Goal: Find specific page/section: Locate item on page

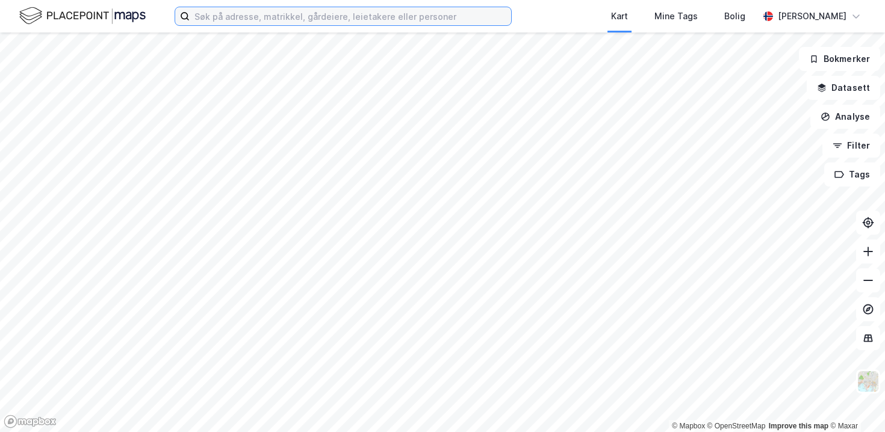
click at [336, 13] on input at bounding box center [350, 16] width 321 height 18
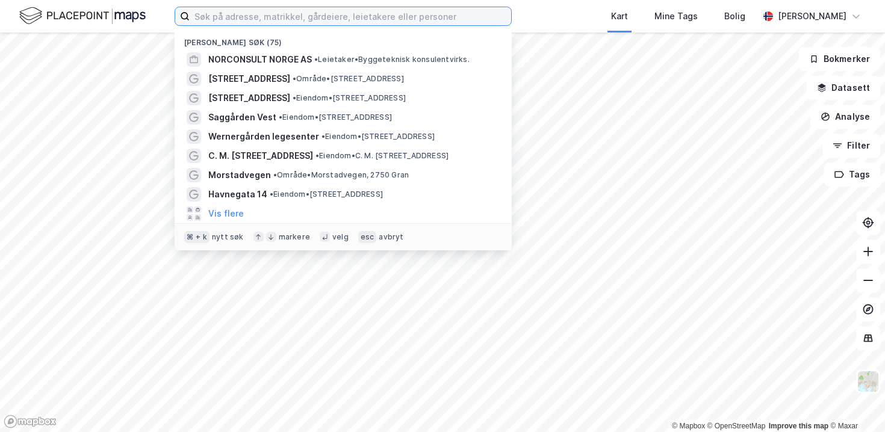
paste input "[STREET_ADDRESS]"
type input "[STREET_ADDRESS]"
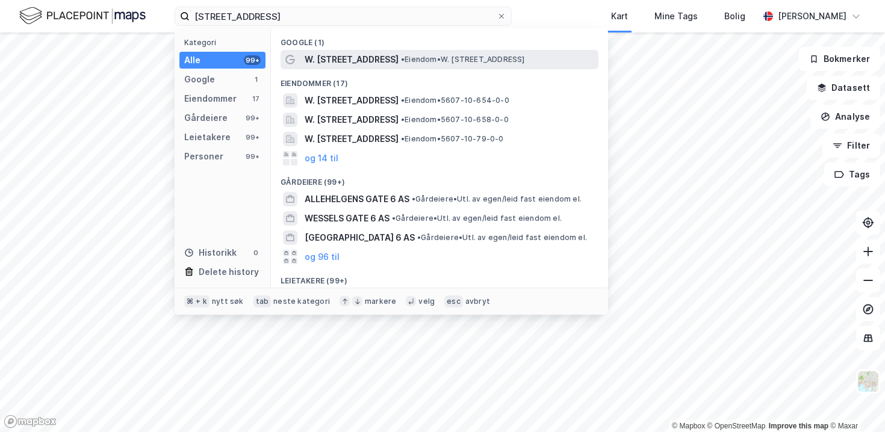
click at [365, 61] on span "W. [STREET_ADDRESS]" at bounding box center [352, 59] width 94 height 14
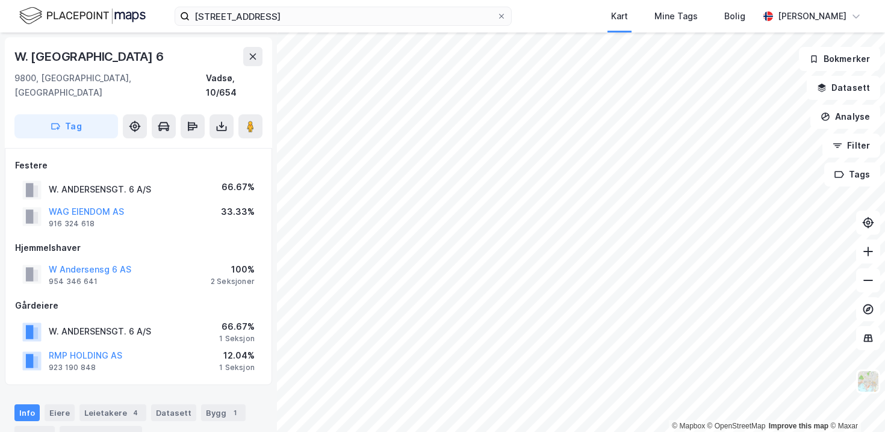
click at [136, 202] on div "WAG EIENDOM AS 916 324 618 33.33%" at bounding box center [138, 216] width 247 height 29
copy button "WAG EIENDOM AS"
